Goal: Find specific page/section: Find specific page/section

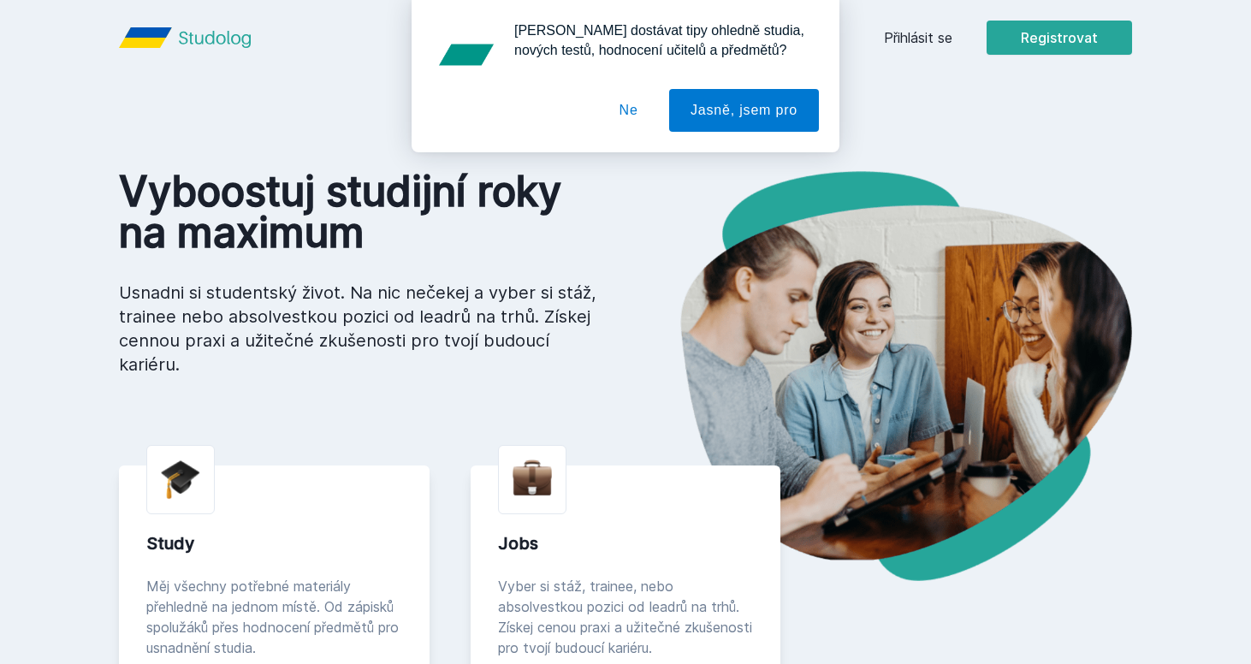
click at [938, 27] on div "[PERSON_NAME] dostávat tipy ohledně studia, nových testů, hodnocení učitelů a p…" at bounding box center [625, 76] width 1251 height 152
click at [628, 109] on button "Ne" at bounding box center [629, 110] width 62 height 43
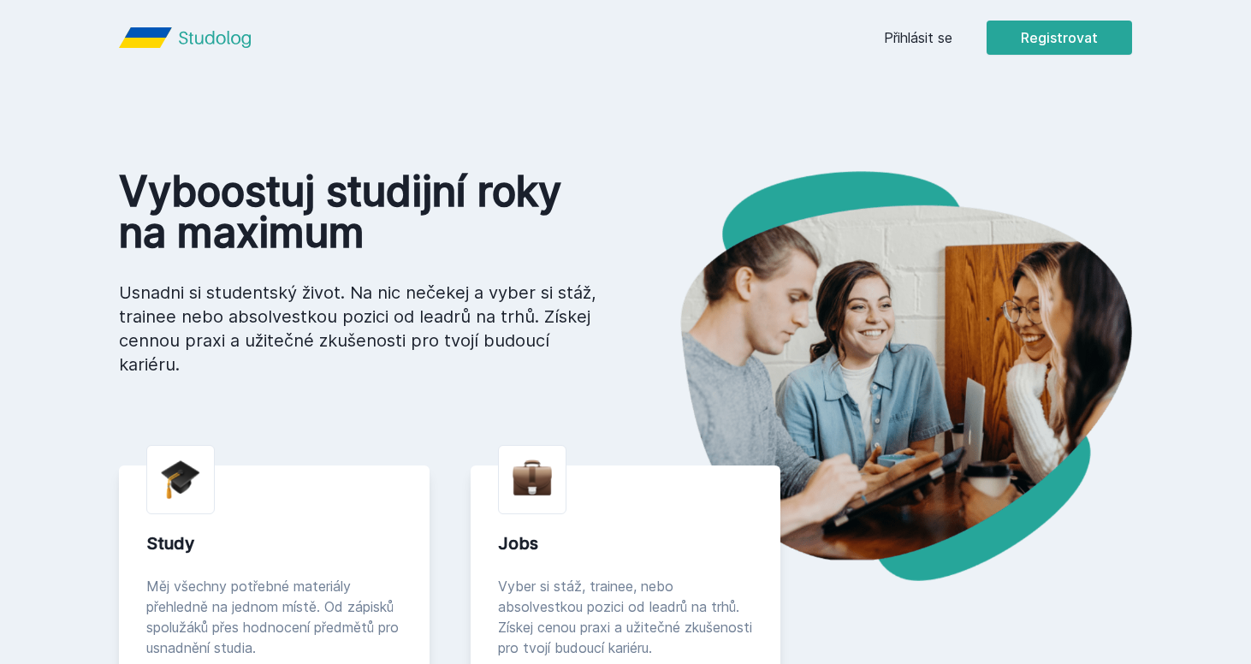
click at [930, 50] on div "Přihlásit se Registrovat" at bounding box center [1008, 38] width 248 height 34
click at [926, 40] on link "Přihlásit se" at bounding box center [918, 37] width 68 height 21
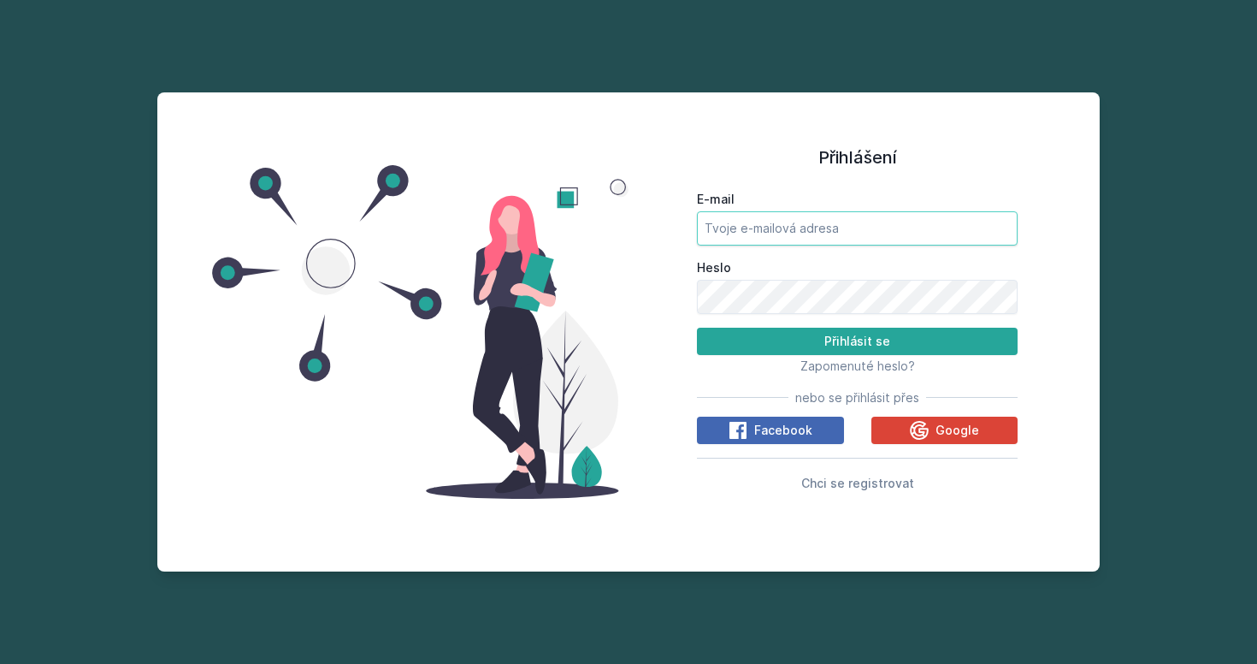
type input "[EMAIL_ADDRESS][DOMAIN_NAME]"
click at [857, 340] on button "Přihlásit se" at bounding box center [857, 341] width 321 height 27
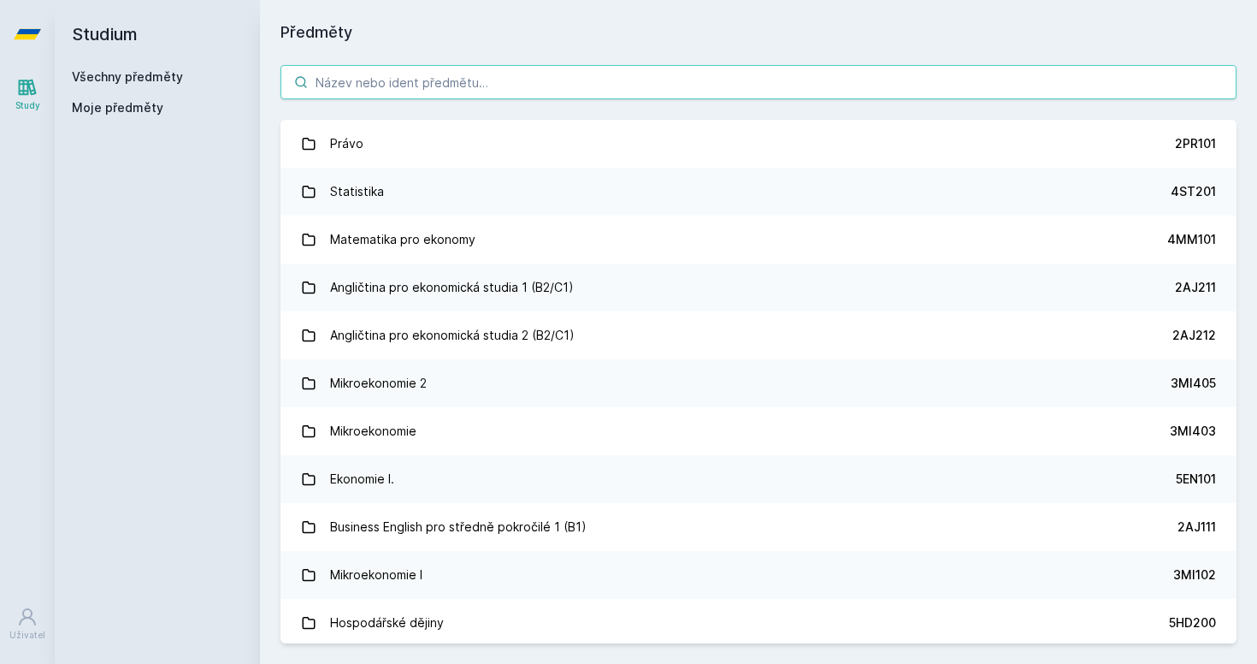
click at [514, 92] on input "search" at bounding box center [759, 82] width 956 height 34
paste input "1DP047"
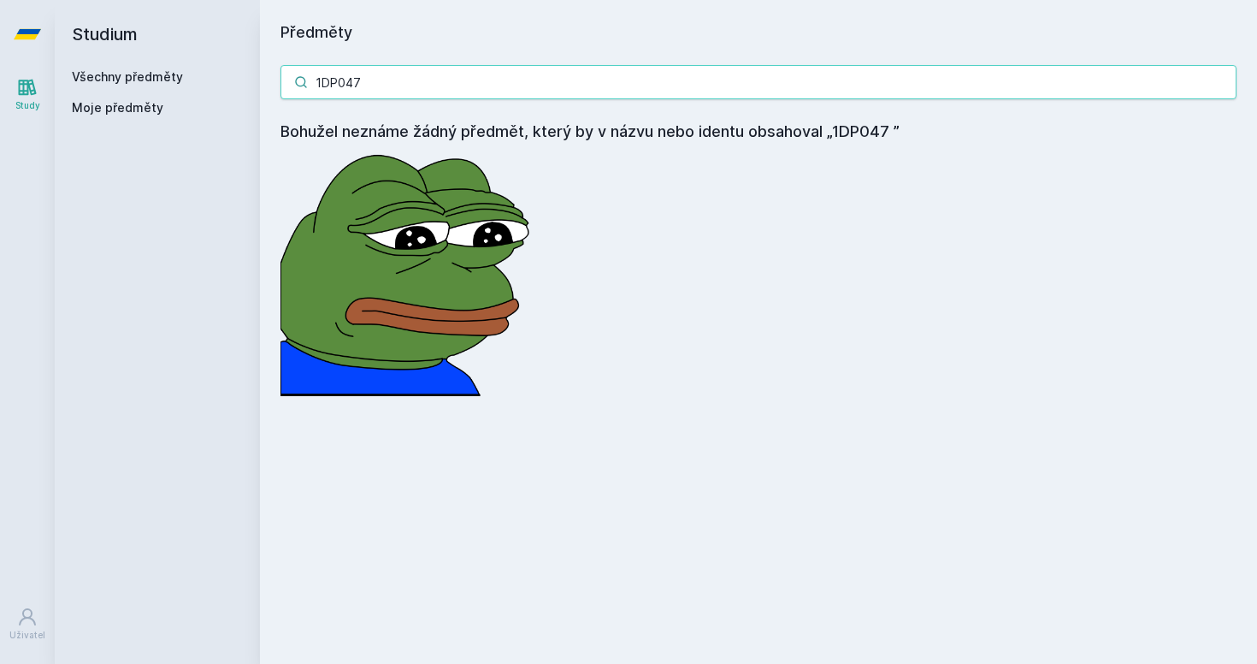
type input "1DP047"
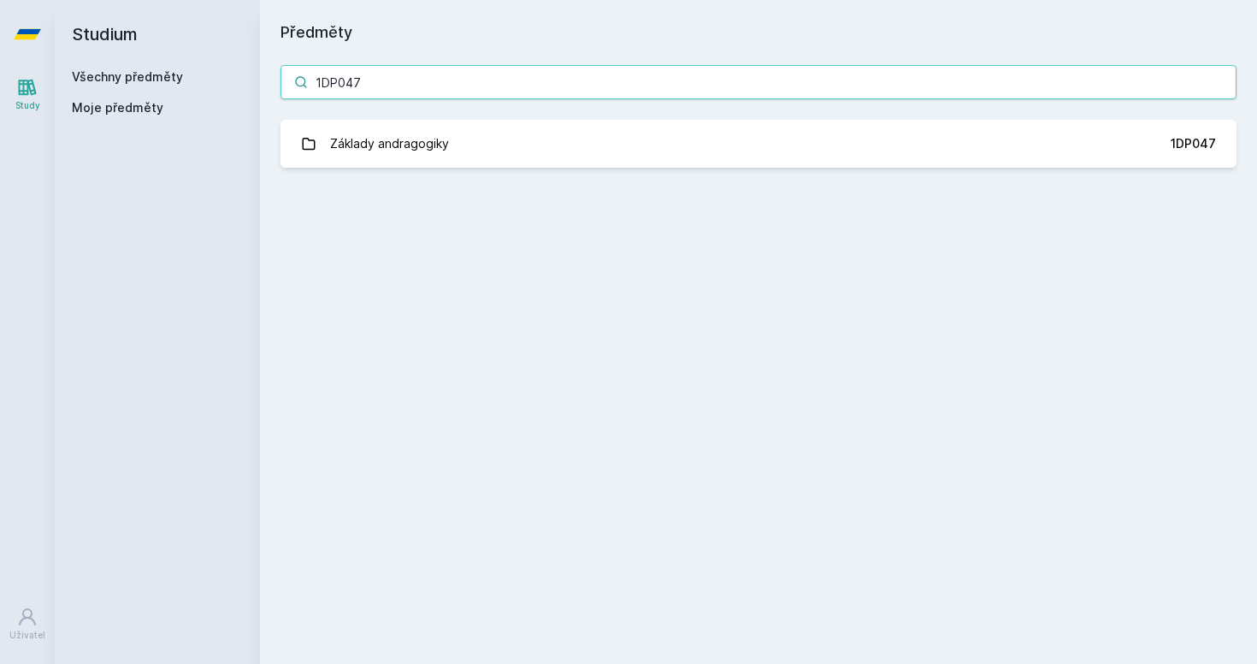
click at [421, 85] on input "1DP047" at bounding box center [759, 82] width 956 height 34
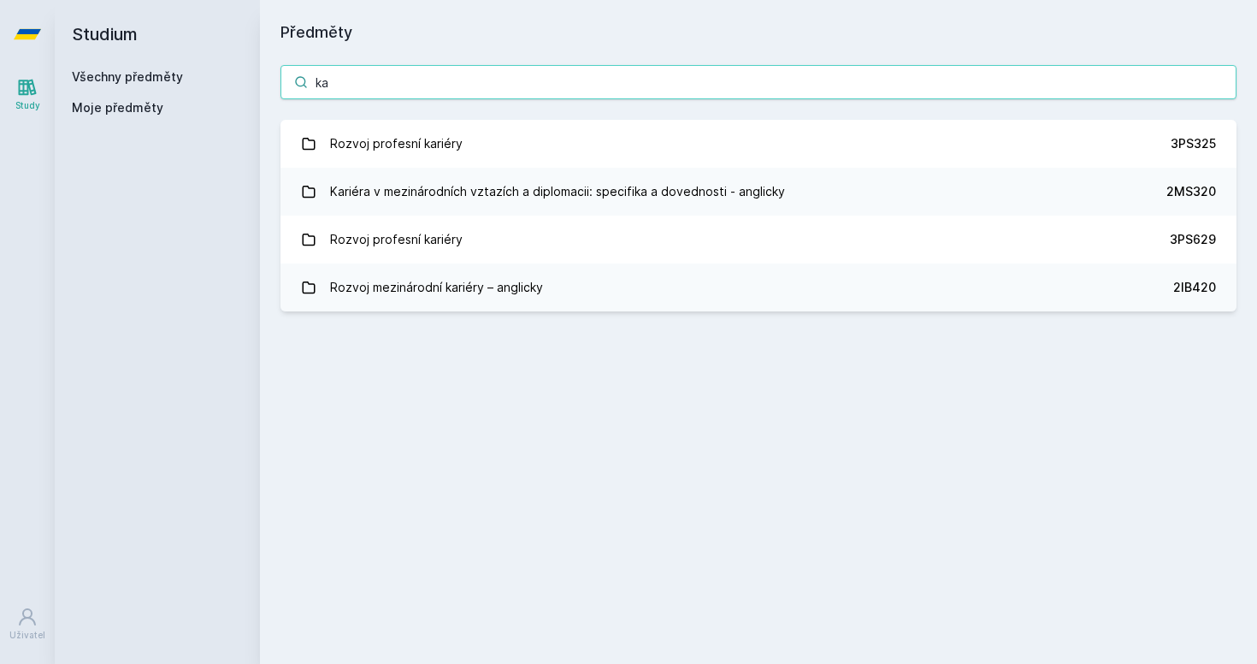
type input "k"
